Goal: Task Accomplishment & Management: Use online tool/utility

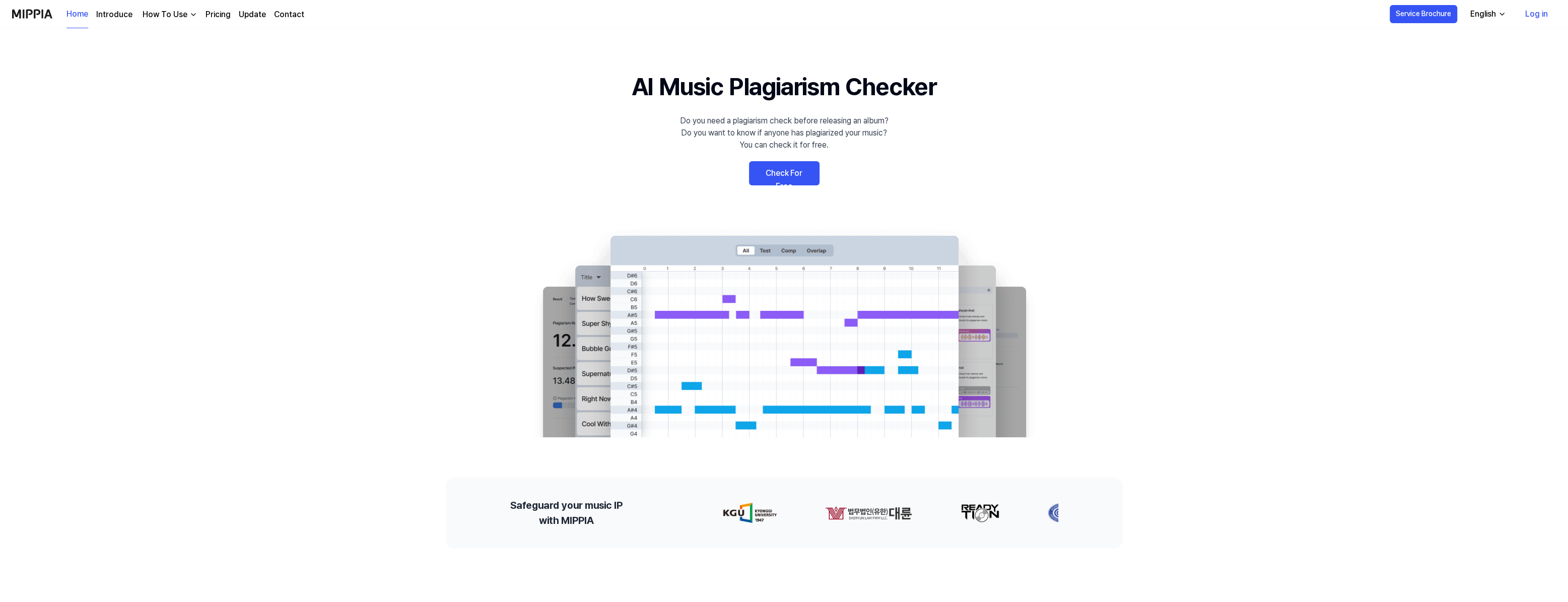
click at [781, 185] on link "Check For Free" at bounding box center [784, 173] width 71 height 24
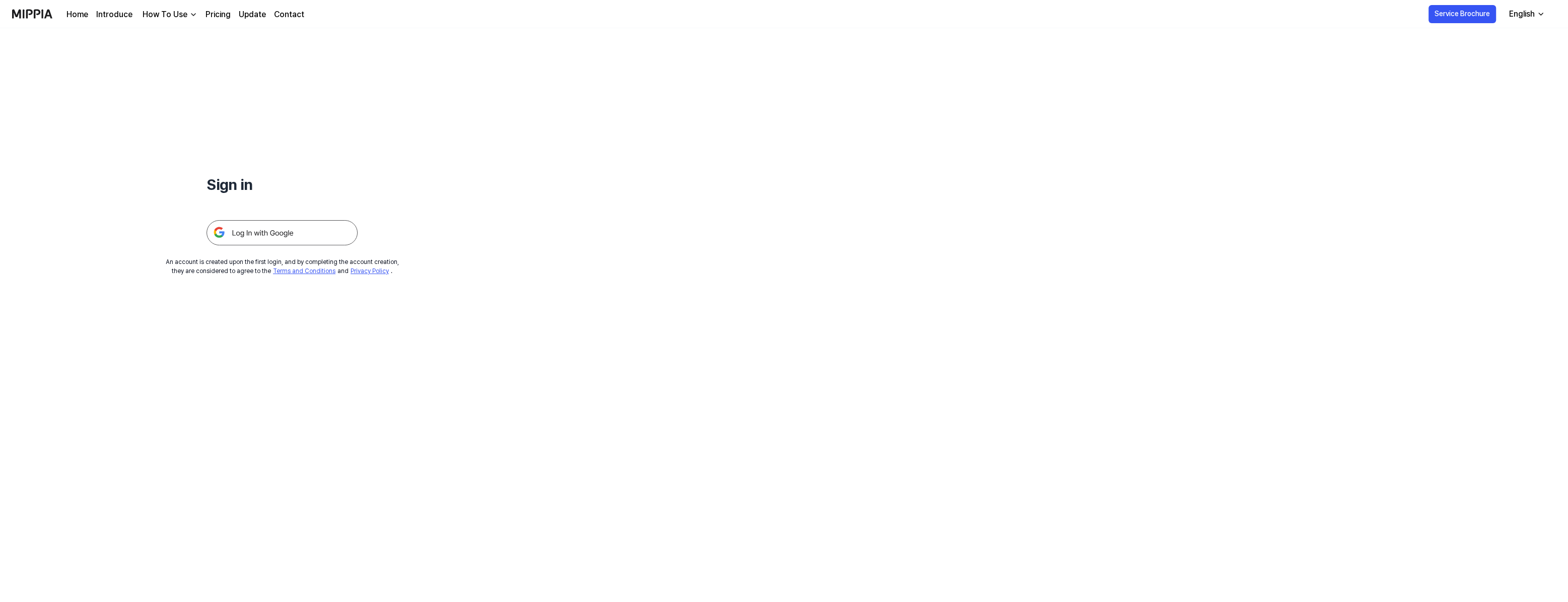
click at [1517, 16] on div "English" at bounding box center [1522, 14] width 29 height 12
click at [1517, 15] on div "English" at bounding box center [1522, 14] width 29 height 12
click at [358, 245] on img at bounding box center [282, 232] width 151 height 25
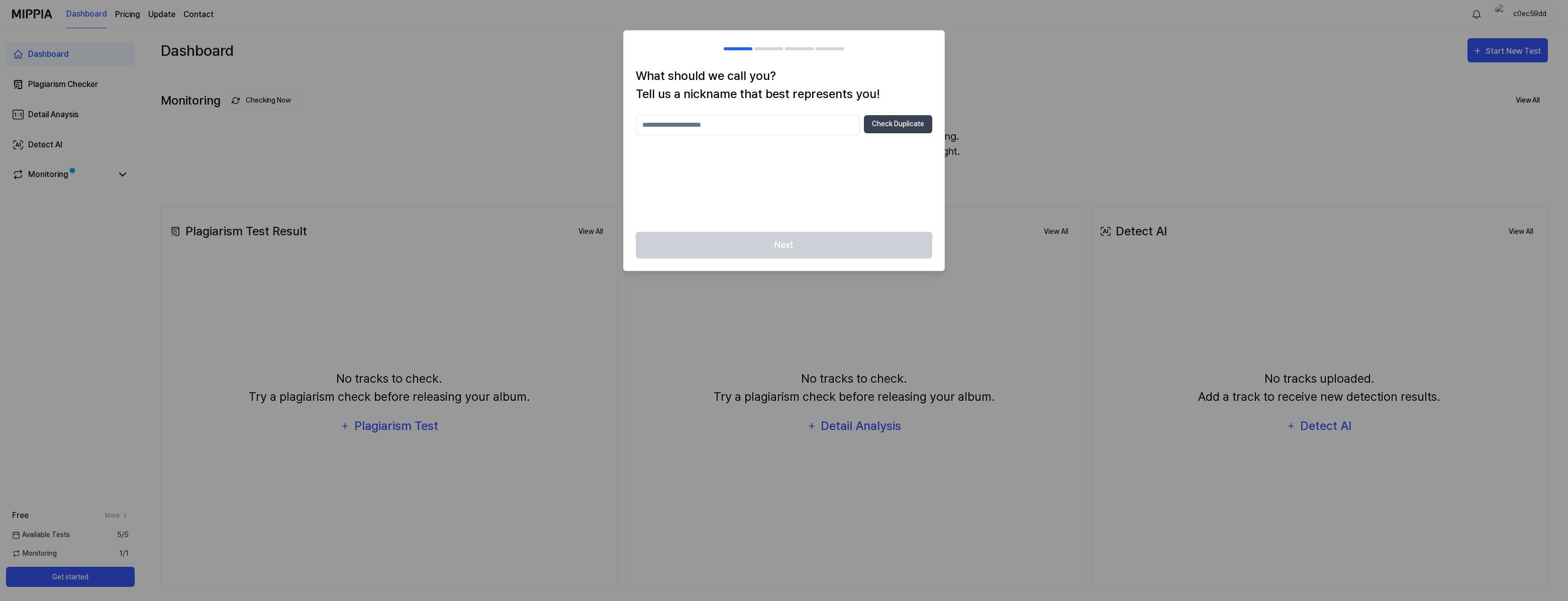
click at [828, 270] on div "Next" at bounding box center [784, 251] width 321 height 39
click at [762, 135] on input "text" at bounding box center [748, 125] width 224 height 20
